Goal: Information Seeking & Learning: Learn about a topic

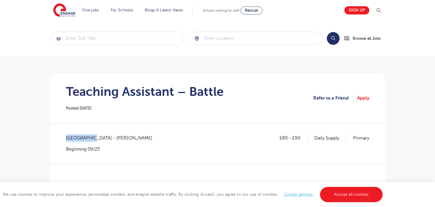
drag, startPoint x: 66, startPoint y: 138, endPoint x: 89, endPoint y: 136, distance: 23.0
click at [89, 136] on span "East Sussex - Rother" at bounding box center [112, 137] width 92 height 7
copy span "East Sussex"
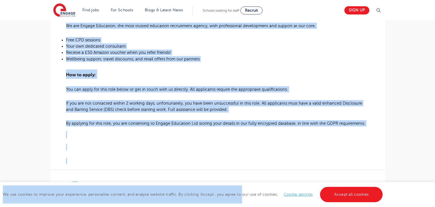
scroll to position [414, 0]
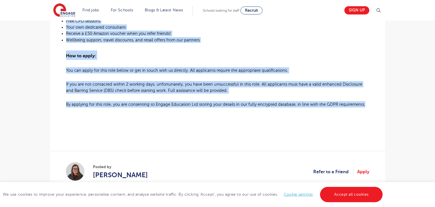
drag, startPoint x: 66, startPoint y: 85, endPoint x: 367, endPoint y: 106, distance: 301.4
copy div "Teaching Assistant Required for Primary School in Battle About the role: At Eng…"
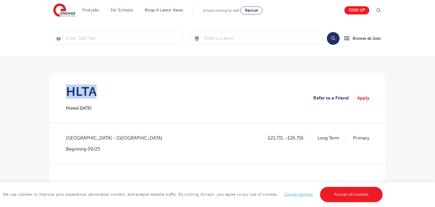
drag, startPoint x: 68, startPoint y: 89, endPoint x: 108, endPoint y: 91, distance: 40.2
click at [108, 91] on section "HLTA Posted 25/09/25 Refer to a Friend Apply" at bounding box center [218, 98] width 326 height 50
copy h1 "HLTA"
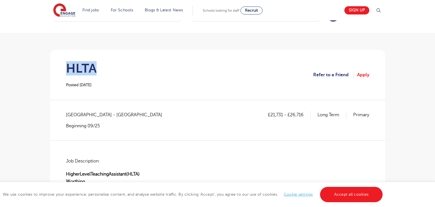
scroll to position [25, 0]
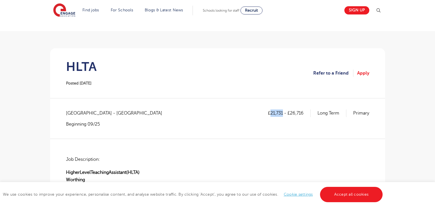
drag, startPoint x: 271, startPoint y: 111, endPoint x: 282, endPoint y: 112, distance: 11.1
click at [282, 112] on p "£21,731 - £26,716" at bounding box center [289, 112] width 43 height 7
copy p "21,731"
drag, startPoint x: 66, startPoint y: 113, endPoint x: 91, endPoint y: 109, distance: 24.6
click at [91, 109] on span "West Sussex - Worthing" at bounding box center [117, 112] width 102 height 7
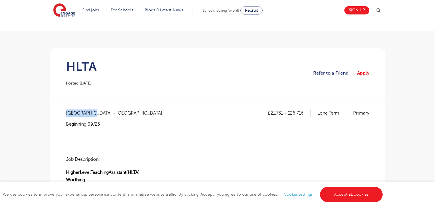
copy span "West Sussex"
drag, startPoint x: 271, startPoint y: 113, endPoint x: 283, endPoint y: 113, distance: 12.2
click at [283, 113] on p "£21,731 - £26,716" at bounding box center [289, 112] width 43 height 7
copy p "21,731"
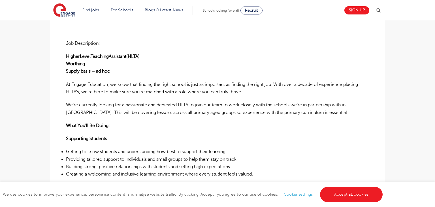
scroll to position [0, 0]
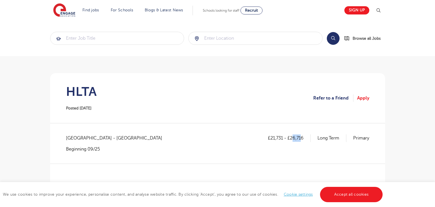
drag, startPoint x: 291, startPoint y: 138, endPoint x: 302, endPoint y: 139, distance: 10.5
click at [302, 139] on p "£21,731 - £26,716" at bounding box center [289, 137] width 43 height 7
click at [300, 144] on div "£21,731 - £26,716 Long Term Primary" at bounding box center [318, 143] width 101 height 18
drag, startPoint x: 292, startPoint y: 138, endPoint x: 304, endPoint y: 138, distance: 12.2
click at [304, 138] on p "£21,731 - £26,716" at bounding box center [289, 137] width 43 height 7
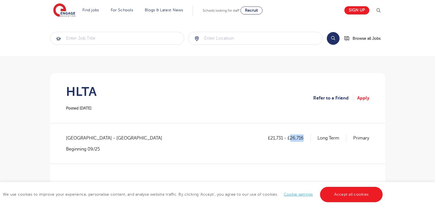
copy p "26,716"
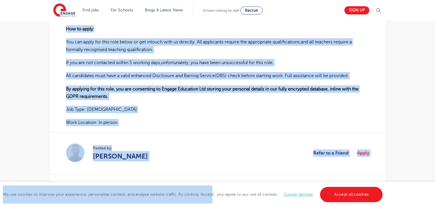
scroll to position [490, 0]
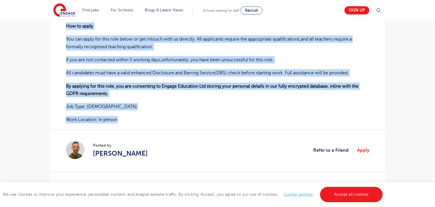
drag, startPoint x: 66, startPoint y: 144, endPoint x: 120, endPoint y: 117, distance: 60.5
copy div "HigherLevelTeachingAssistant(HLTA) Worthing Supply basis – ad hoc At Engage Edu…"
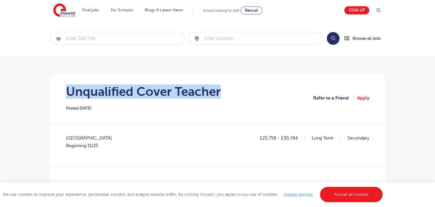
drag, startPoint x: 66, startPoint y: 87, endPoint x: 222, endPoint y: 87, distance: 155.9
click at [222, 87] on section "Unqualified Cover Teacher Posted [DATE] Refer to a Friend Apply" at bounding box center [218, 98] width 326 height 50
copy h1 "Unqualified Cover Teacher"
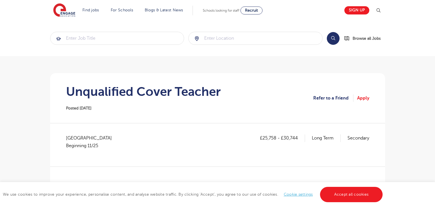
click at [122, 162] on div "£25,758 - £30,744 Long Term Secondary North Yorkshire Beginning 11/25" at bounding box center [217, 150] width 303 height 32
drag, startPoint x: 67, startPoint y: 135, endPoint x: 107, endPoint y: 134, distance: 40.5
click at [107, 134] on div "£25,758 - £30,744 Long Term Secondary North Yorkshire Beginning 11/25" at bounding box center [217, 144] width 303 height 21
copy span "North Yorkshire"
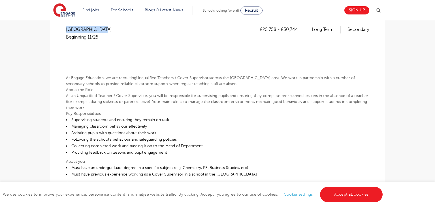
scroll to position [92, 0]
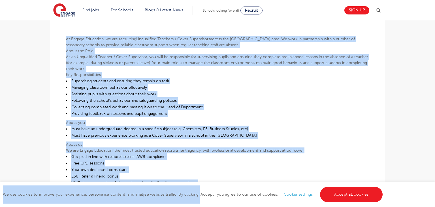
drag, startPoint x: 63, startPoint y: 93, endPoint x: 206, endPoint y: 197, distance: 177.2
click at [200, 202] on body "Find jobs All vacancies We have one of the UK's largest database. and with hund…" at bounding box center [217, 188] width 435 height 670
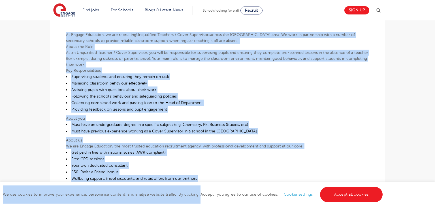
click at [284, 88] on li "Assisting pupils with questions about their work" at bounding box center [217, 89] width 303 height 7
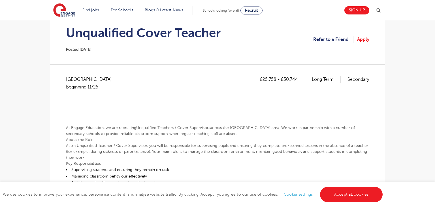
scroll to position [58, 0]
drag, startPoint x: 263, startPoint y: 80, endPoint x: 275, endPoint y: 80, distance: 12.7
click at [275, 80] on p "£25,758 - £30,744" at bounding box center [282, 79] width 45 height 7
copy p "25,758"
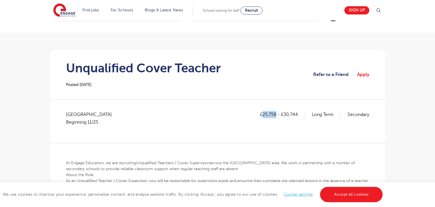
scroll to position [23, 0]
drag, startPoint x: 285, startPoint y: 113, endPoint x: 299, endPoint y: 113, distance: 14.2
click at [299, 113] on p "£25,758 - £30,744" at bounding box center [282, 114] width 45 height 7
click at [294, 124] on div "£25,758 - £30,744 Long Term Secondary" at bounding box center [314, 121] width 109 height 21
drag, startPoint x: 284, startPoint y: 115, endPoint x: 297, endPoint y: 113, distance: 12.8
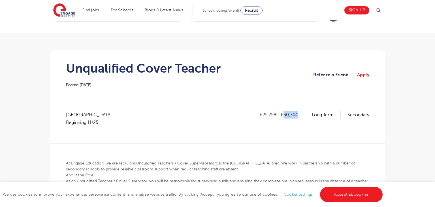
click at [297, 113] on p "£25,758 - £30,744" at bounding box center [282, 114] width 45 height 7
copy p "30,744"
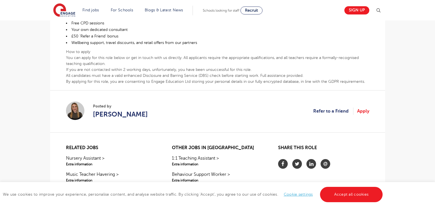
scroll to position [290, 0]
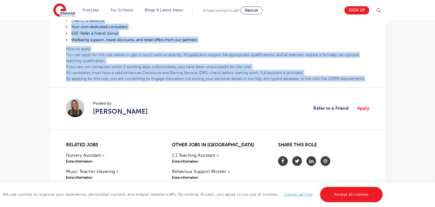
drag, startPoint x: 65, startPoint y: 153, endPoint x: 367, endPoint y: 75, distance: 311.7
copy div "At Engage Education, we are recruiting Unqualified Teachers / Cover Supervisors…"
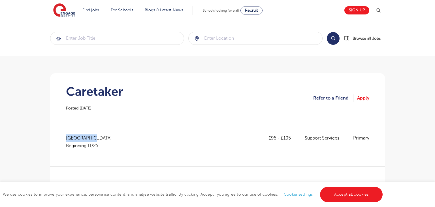
drag, startPoint x: 65, startPoint y: 136, endPoint x: 152, endPoint y: 135, distance: 86.6
copy span "West Sussex"
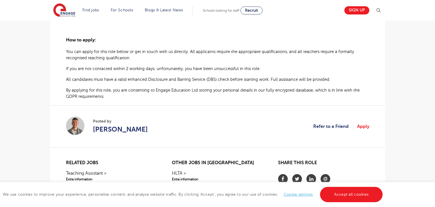
scroll to position [397, 0]
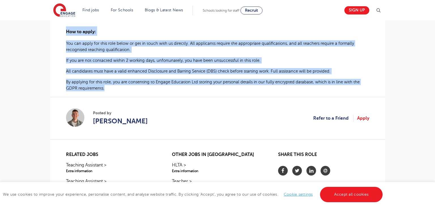
drag, startPoint x: 66, startPoint y: 85, endPoint x: 362, endPoint y: 89, distance: 295.4
copy div "Caretaker required for School near Haywards Heath At Engage Education Services,…"
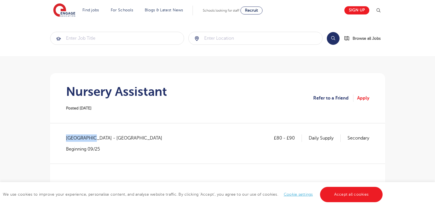
drag, startPoint x: 66, startPoint y: 137, endPoint x: 89, endPoint y: 134, distance: 22.9
copy span "[GEOGRAPHIC_DATA]"
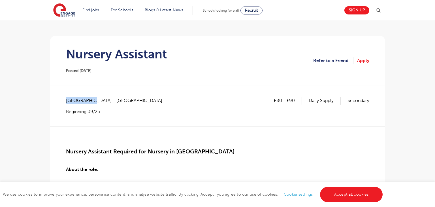
scroll to position [110, 0]
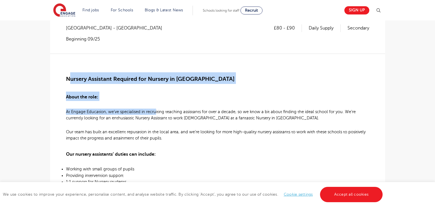
drag, startPoint x: 73, startPoint y: 83, endPoint x: 151, endPoint y: 112, distance: 83.0
click at [141, 100] on h3 "About the role:" at bounding box center [217, 95] width 303 height 9
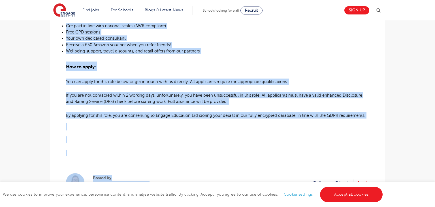
scroll to position [409, 0]
drag, startPoint x: 64, startPoint y: 71, endPoint x: 368, endPoint y: 117, distance: 307.3
copy div "Loremip Dolorsita Consecte adi Elitsed do Eiusmodtem Incid utl etdo: Ma Aliqua …"
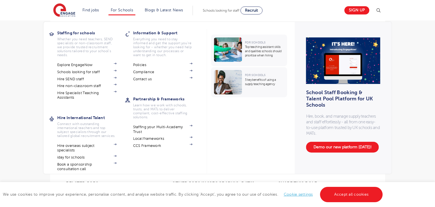
scroll to position [445, 0]
